Goal: Check status: Check status

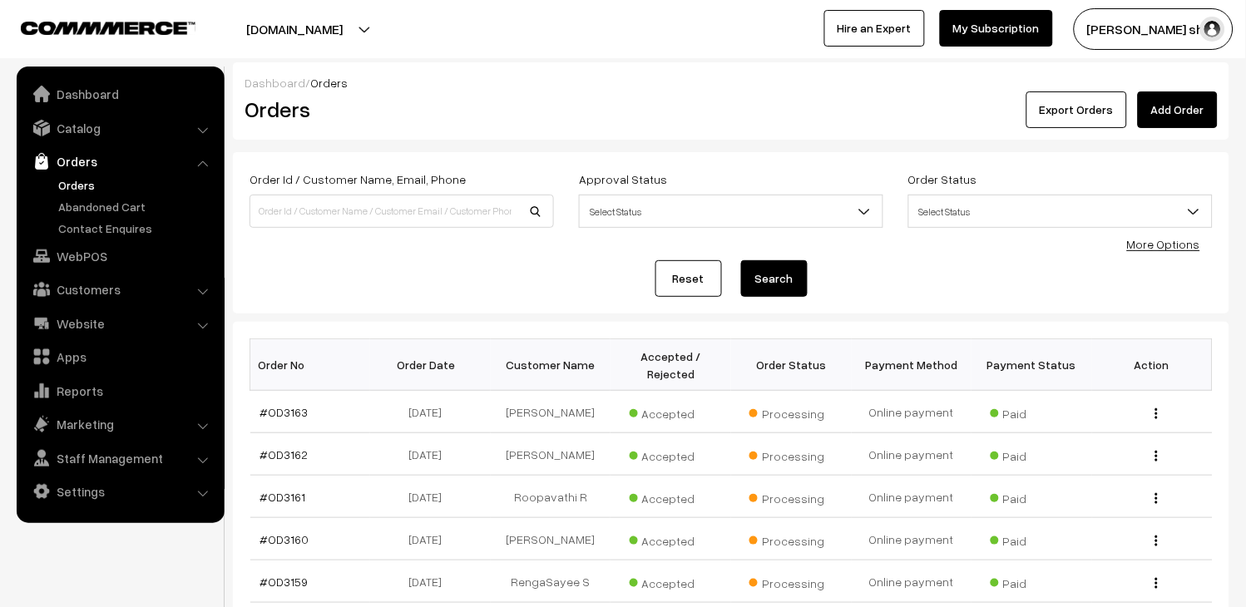
click at [77, 178] on link "Orders" at bounding box center [136, 184] width 165 height 17
click at [67, 178] on link "Orders" at bounding box center [136, 184] width 165 height 17
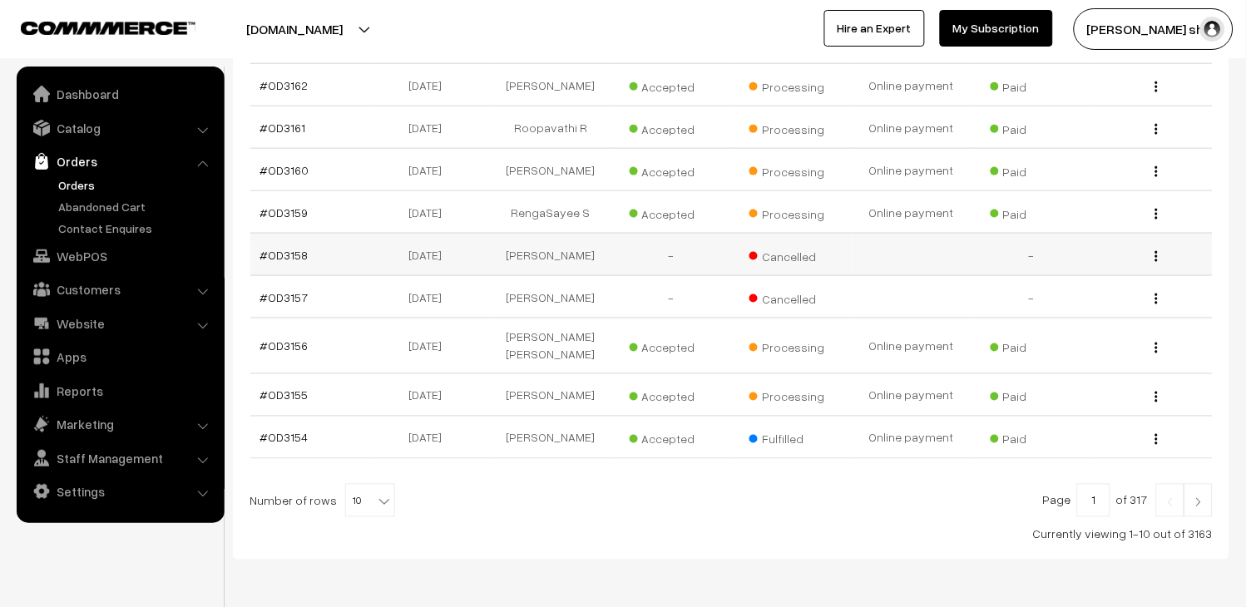
scroll to position [431, 0]
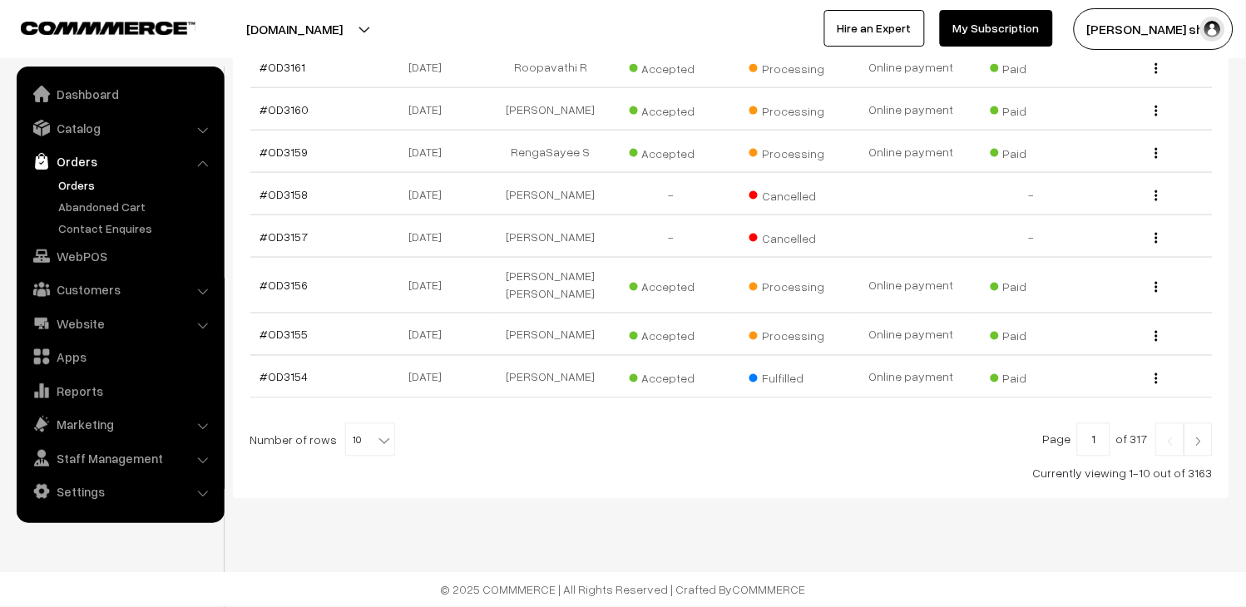
click at [353, 445] on span "10" at bounding box center [370, 440] width 48 height 33
